Goal: Transaction & Acquisition: Book appointment/travel/reservation

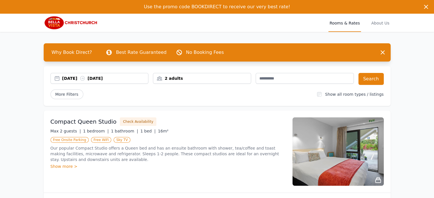
click at [191, 80] on div "2 adults" at bounding box center [202, 79] width 98 height 6
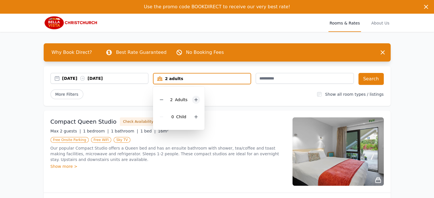
click at [193, 99] on div at bounding box center [196, 100] width 8 height 8
click at [194, 117] on icon at bounding box center [196, 117] width 5 height 5
click at [241, 115] on div "Compact Queen Studio Check Availability Max 2 guests | 1 bedroom | 1 bathroom |…" at bounding box center [217, 152] width 347 height 82
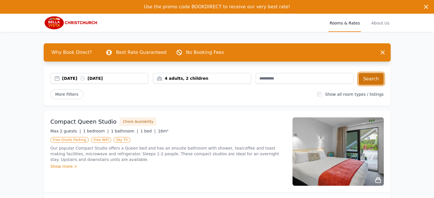
click at [375, 79] on button "Search" at bounding box center [371, 79] width 25 height 12
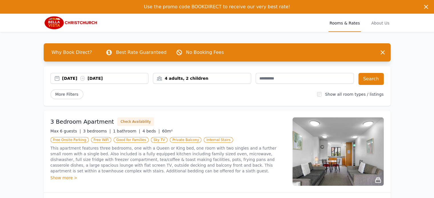
click at [214, 4] on span "Use the promo code BOOKDIRECT to receive our very best rate!" at bounding box center [217, 6] width 146 height 5
copy span "BOOKDIRECT"
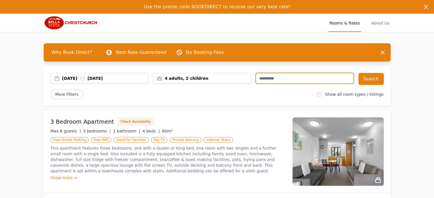
click at [294, 81] on input "text" at bounding box center [305, 78] width 98 height 11
paste input "**********"
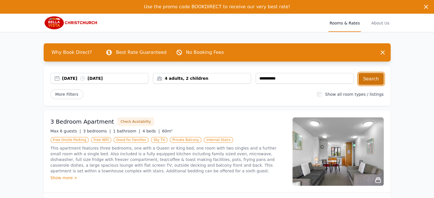
click at [369, 77] on button "Search" at bounding box center [371, 79] width 25 height 12
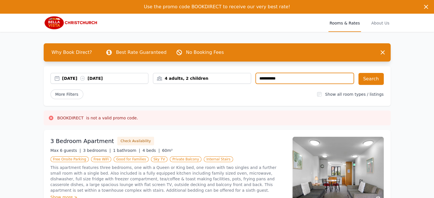
click at [291, 76] on input "**********" at bounding box center [305, 78] width 98 height 11
type input "**********"
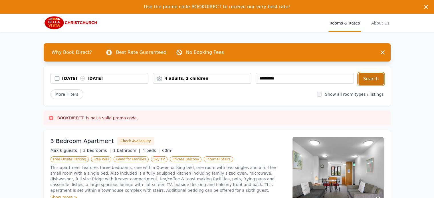
click at [372, 76] on button "Search" at bounding box center [371, 79] width 25 height 12
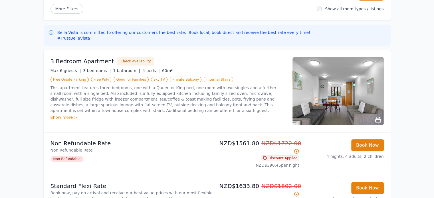
scroll to position [143, 0]
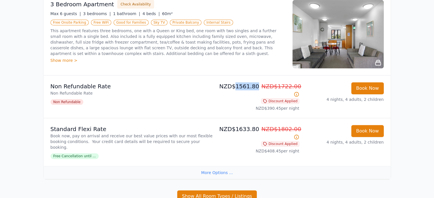
drag, startPoint x: 236, startPoint y: 86, endPoint x: 254, endPoint y: 86, distance: 17.1
click at [254, 86] on p "NZD$1561.80 NZD$1722.00" at bounding box center [260, 91] width 80 height 16
copy p "1561.80"
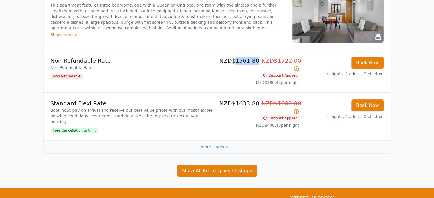
scroll to position [214, 0]
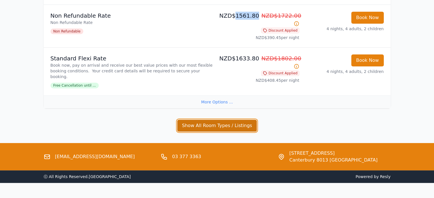
click at [227, 120] on button "Show All Room Types / Listings" at bounding box center [217, 126] width 80 height 12
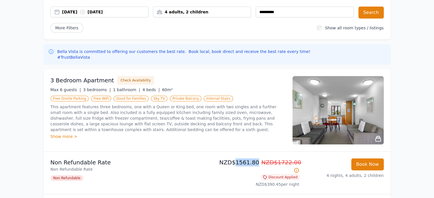
scroll to position [0, 0]
